Goal: Task Accomplishment & Management: Use online tool/utility

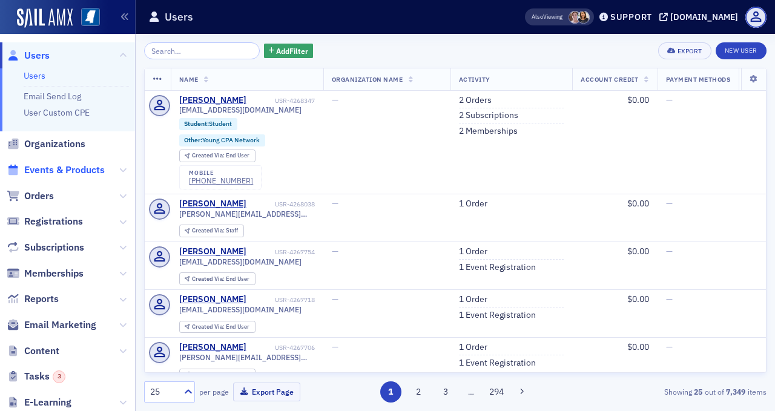
click at [90, 166] on span "Events & Products" at bounding box center [67, 170] width 135 height 26
click at [88, 172] on span "Events & Products" at bounding box center [64, 169] width 81 height 13
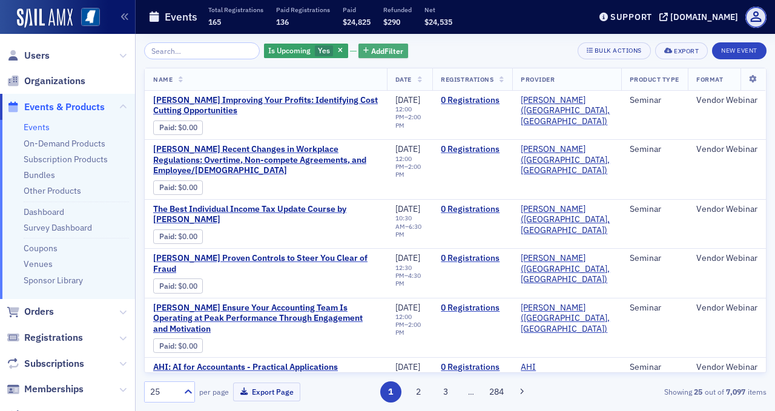
drag, startPoint x: 371, startPoint y: 52, endPoint x: 369, endPoint y: 58, distance: 6.3
click at [369, 58] on button "Add Filter" at bounding box center [383, 51] width 50 height 15
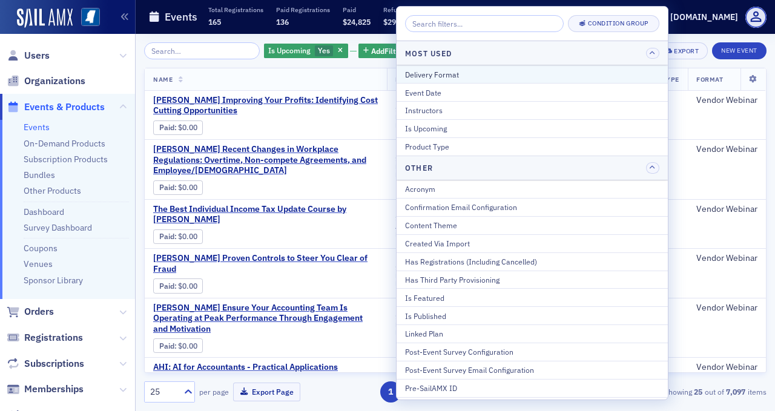
click at [425, 76] on div "Delivery Format" at bounding box center [532, 74] width 254 height 11
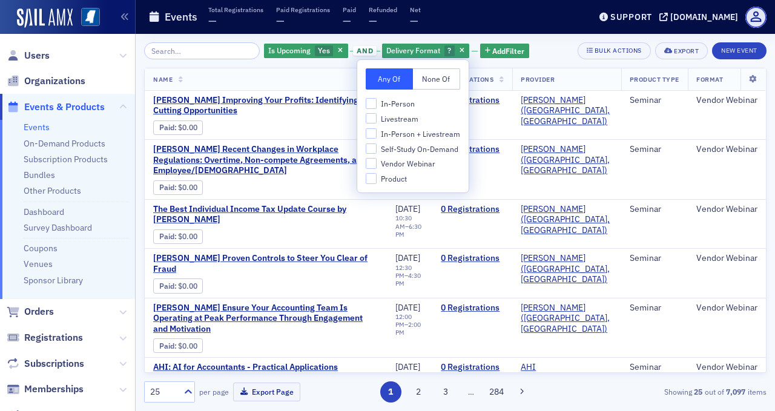
click at [409, 137] on span "In-Person + Livestream" at bounding box center [420, 134] width 79 height 10
click at [377, 137] on input "In-Person + Livestream" at bounding box center [371, 133] width 11 height 11
checkbox input "true"
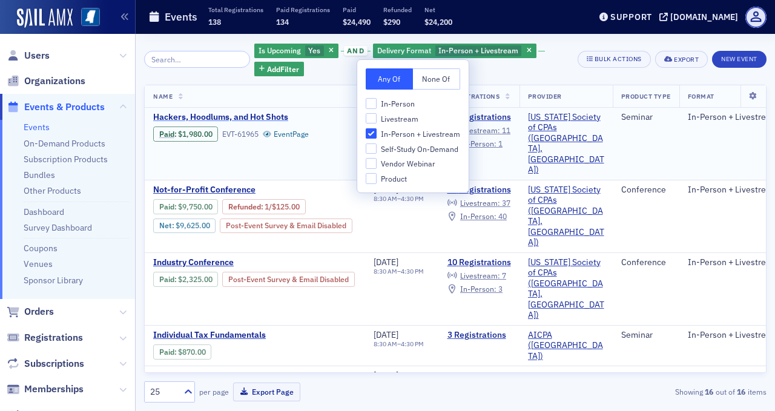
click at [245, 113] on span "Hackers, Hoodlums, and Hot Shots" at bounding box center [254, 117] width 203 height 11
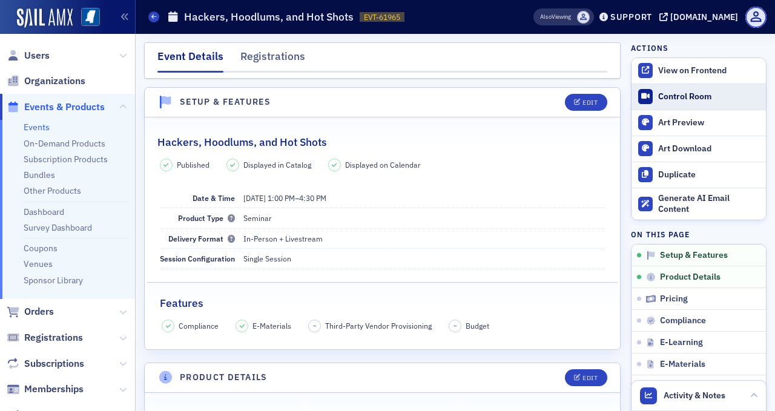
click at [670, 92] on div "Control Room" at bounding box center [709, 96] width 102 height 11
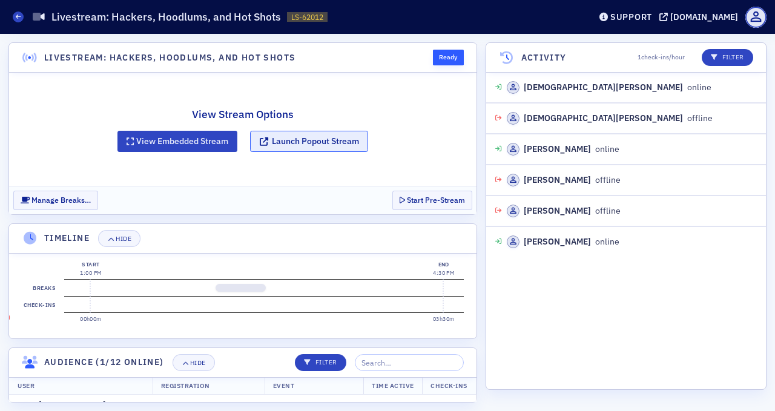
click at [308, 142] on button "Launch Popout Stream" at bounding box center [309, 141] width 118 height 21
